Goal: Transaction & Acquisition: Purchase product/service

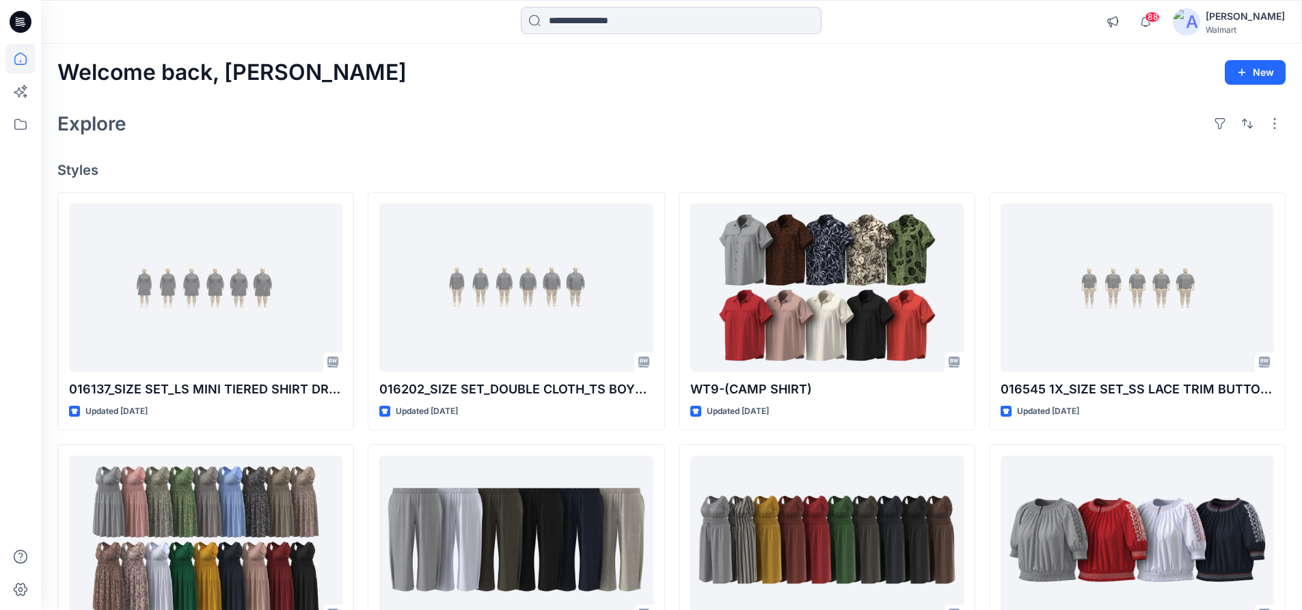
click at [566, 16] on input at bounding box center [671, 20] width 301 height 27
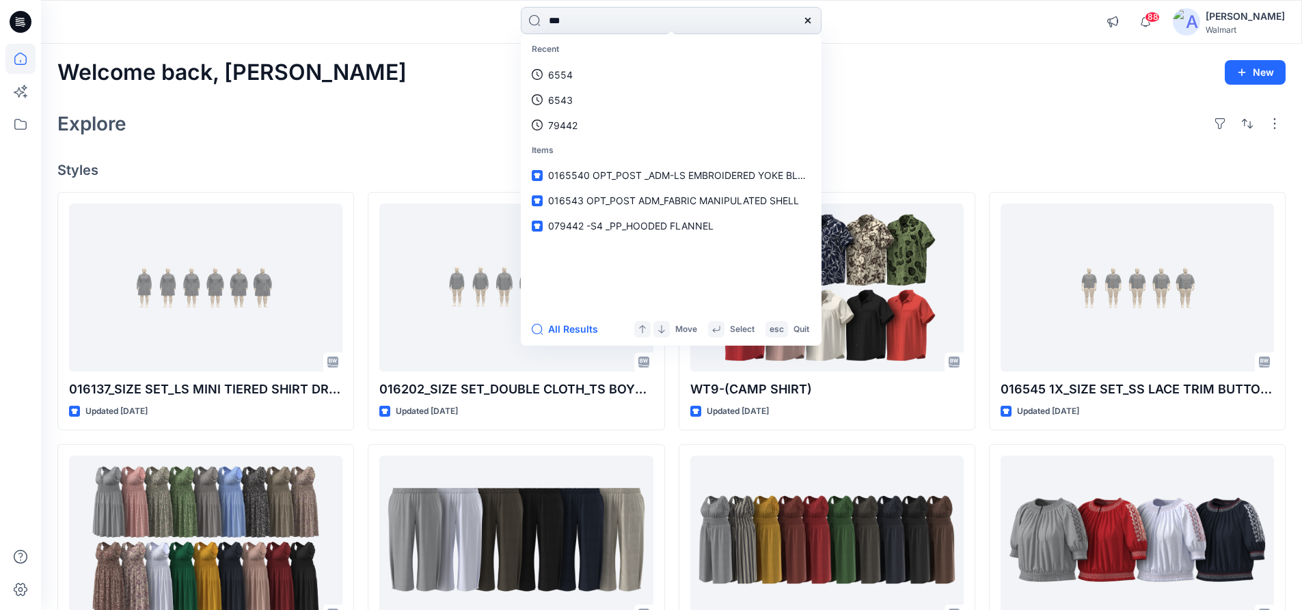
type input "****"
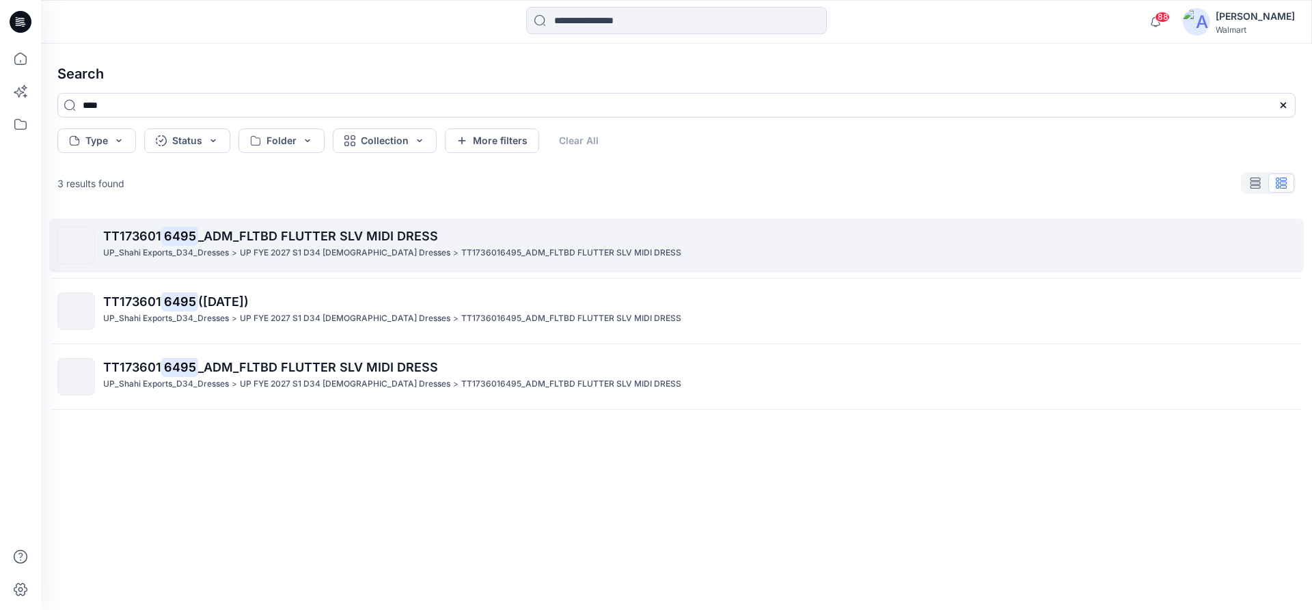
click at [266, 243] on span "_ADM_FLTBD FLUTTER SLV MIDI DRESS" at bounding box center [318, 236] width 240 height 14
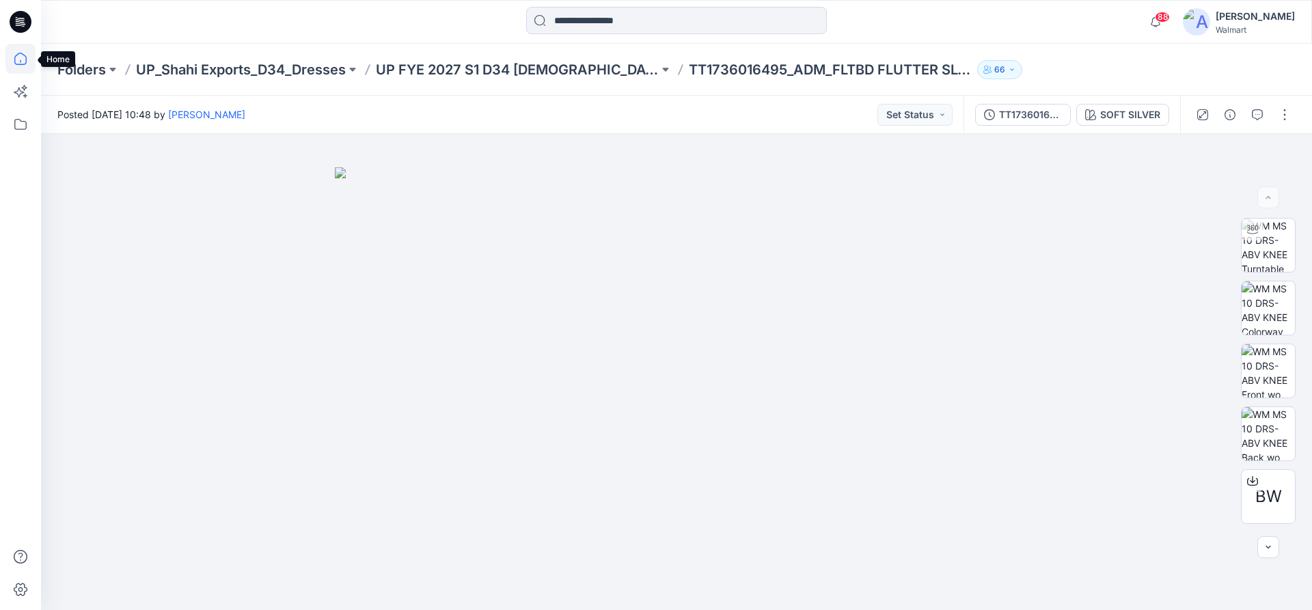
click at [23, 58] on icon at bounding box center [20, 59] width 30 height 30
